Goal: Submit feedback/report problem

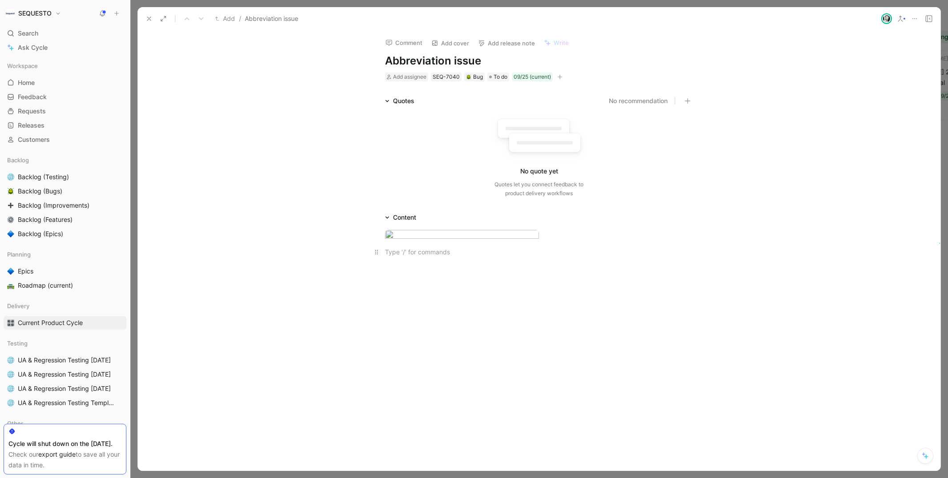
click at [408, 259] on p at bounding box center [539, 252] width 342 height 15
click at [405, 295] on div at bounding box center [543, 290] width 299 height 9
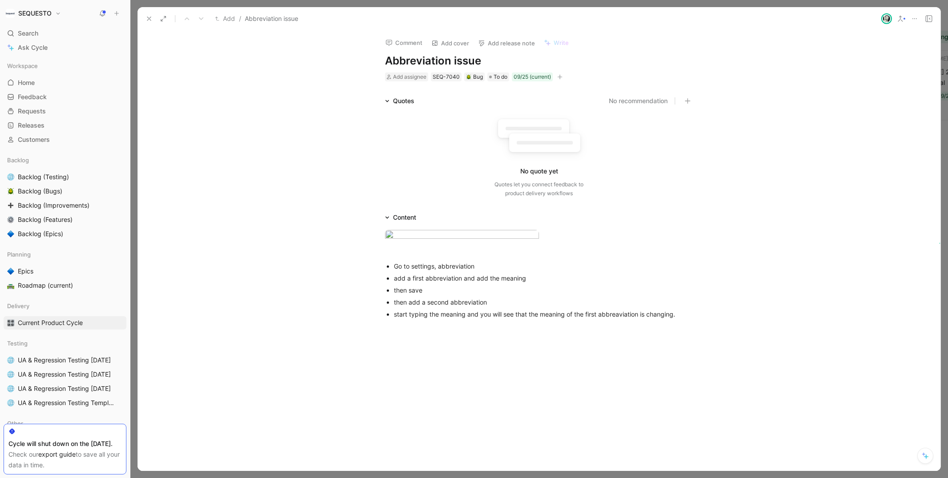
click at [617, 319] on div "start typing the meaning and you will see that the meaning of the first abbreav…" at bounding box center [543, 314] width 299 height 9
click at [148, 20] on icon at bounding box center [149, 18] width 7 height 7
